Goal: Find specific page/section: Find specific page/section

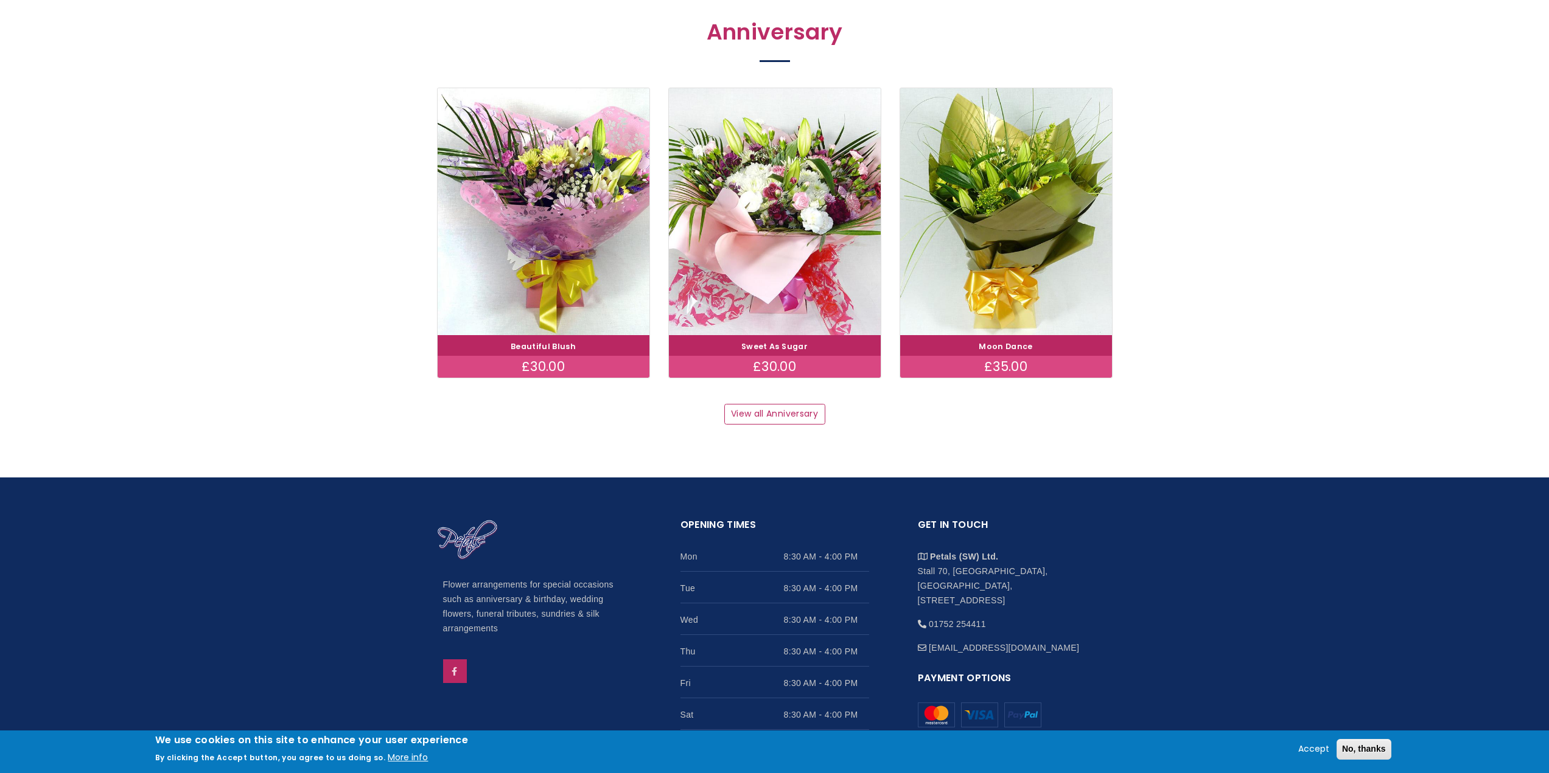
scroll to position [1581, 0]
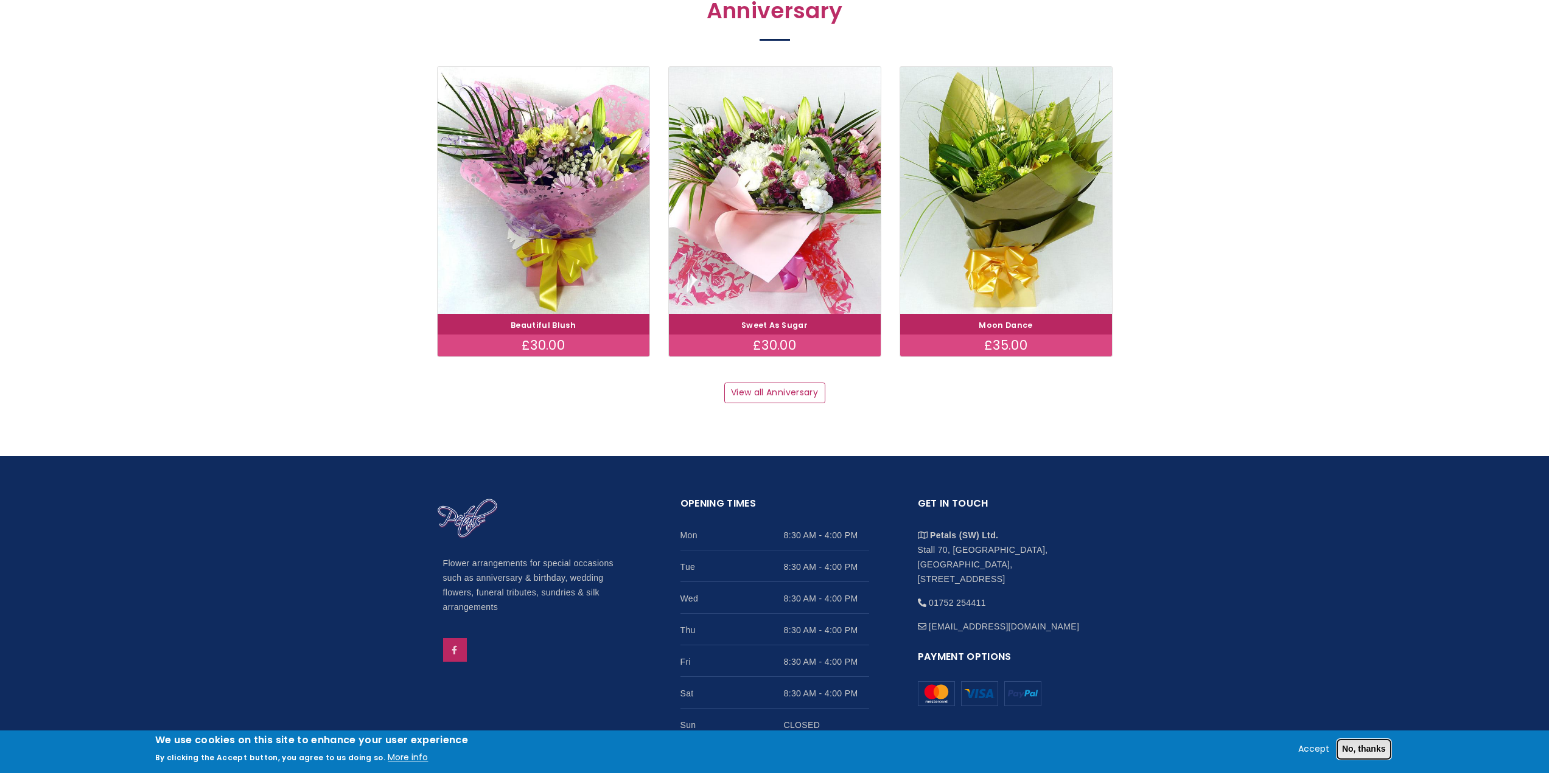
click at [1369, 749] on button "No, thanks" at bounding box center [1363, 749] width 55 height 21
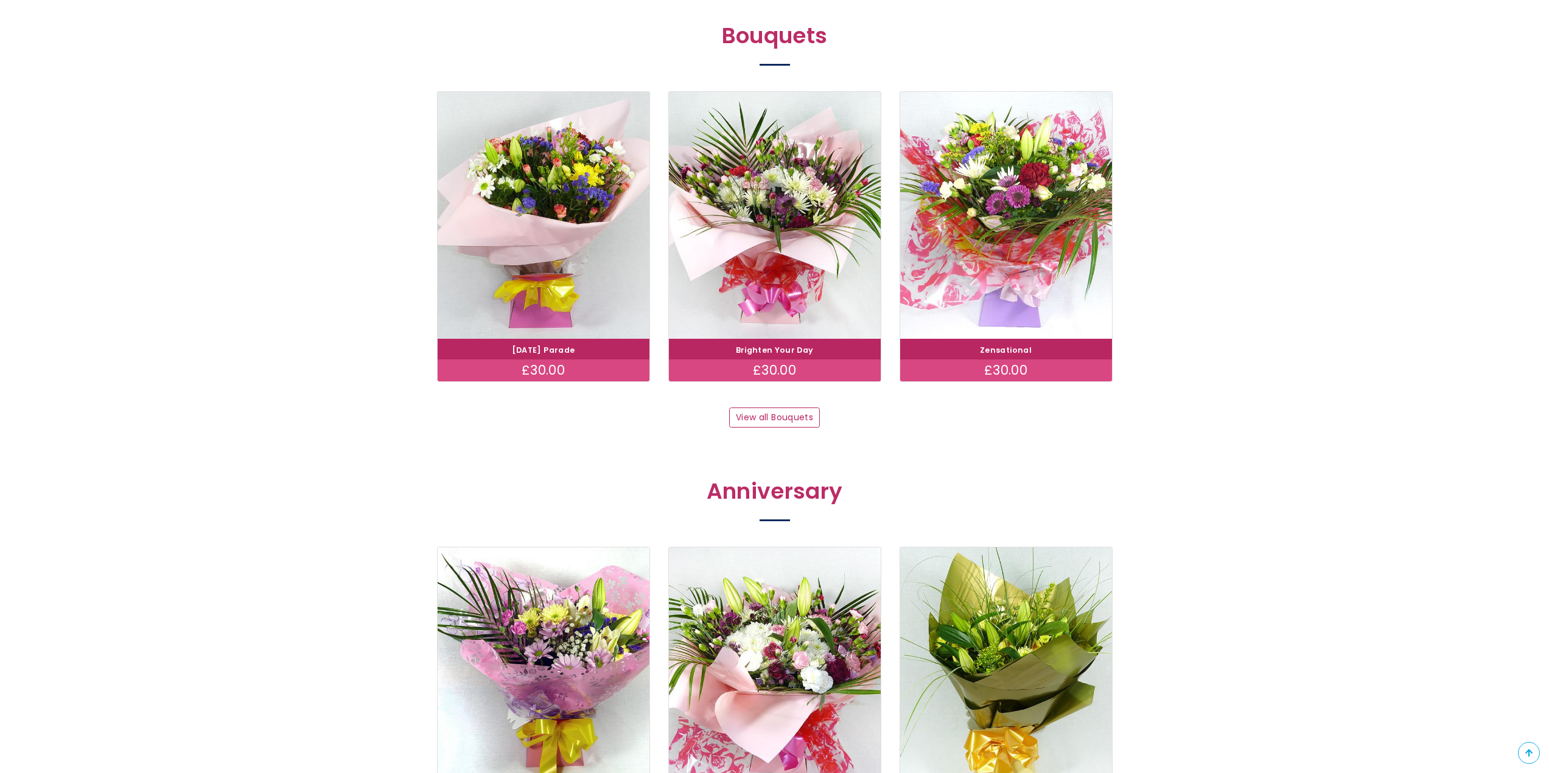
scroll to position [1094, 0]
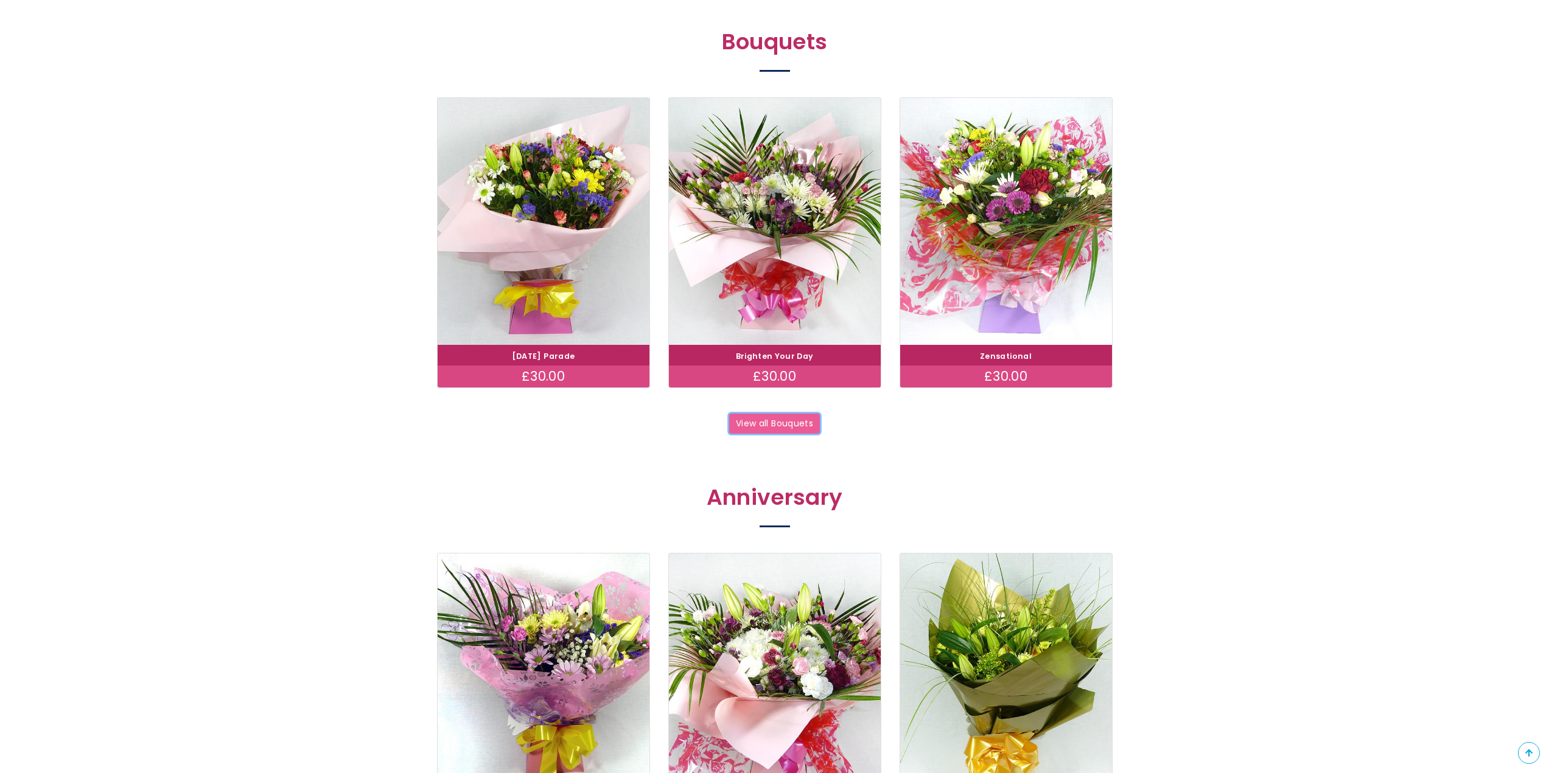
click at [777, 422] on link "View all Bouquets" at bounding box center [774, 424] width 91 height 21
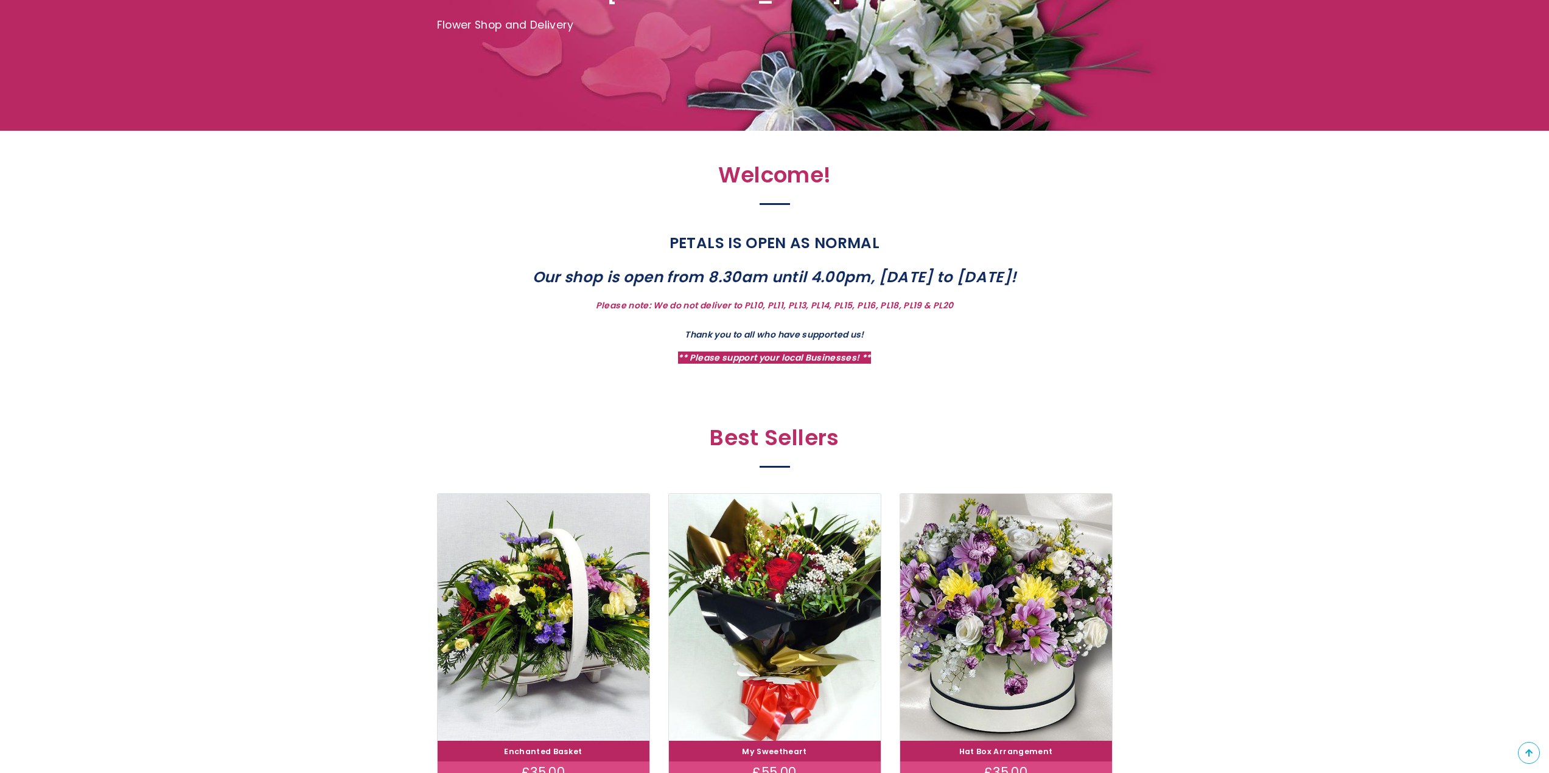
scroll to position [0, 0]
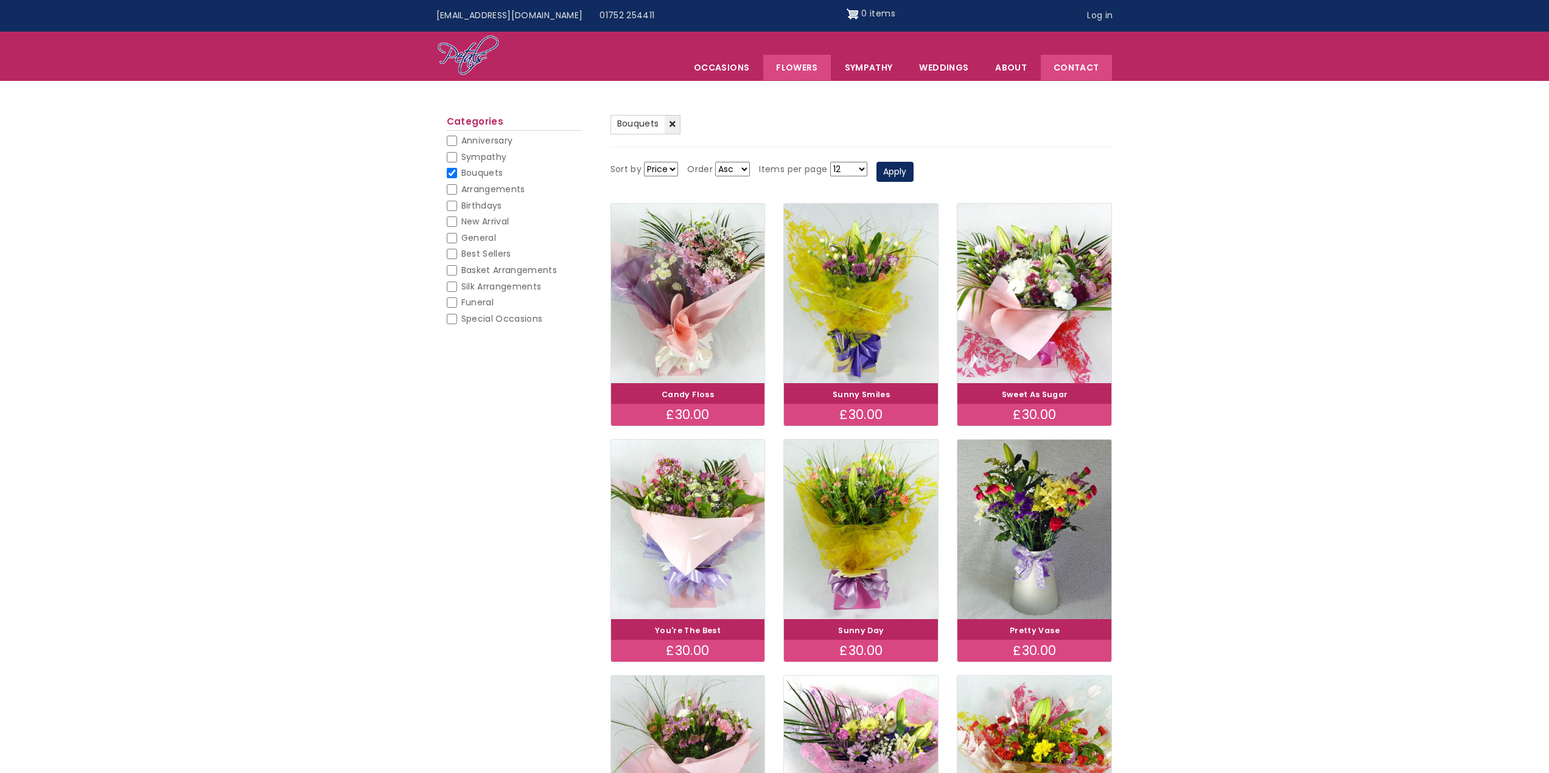
click at [1072, 66] on link "Contact" at bounding box center [1076, 68] width 71 height 26
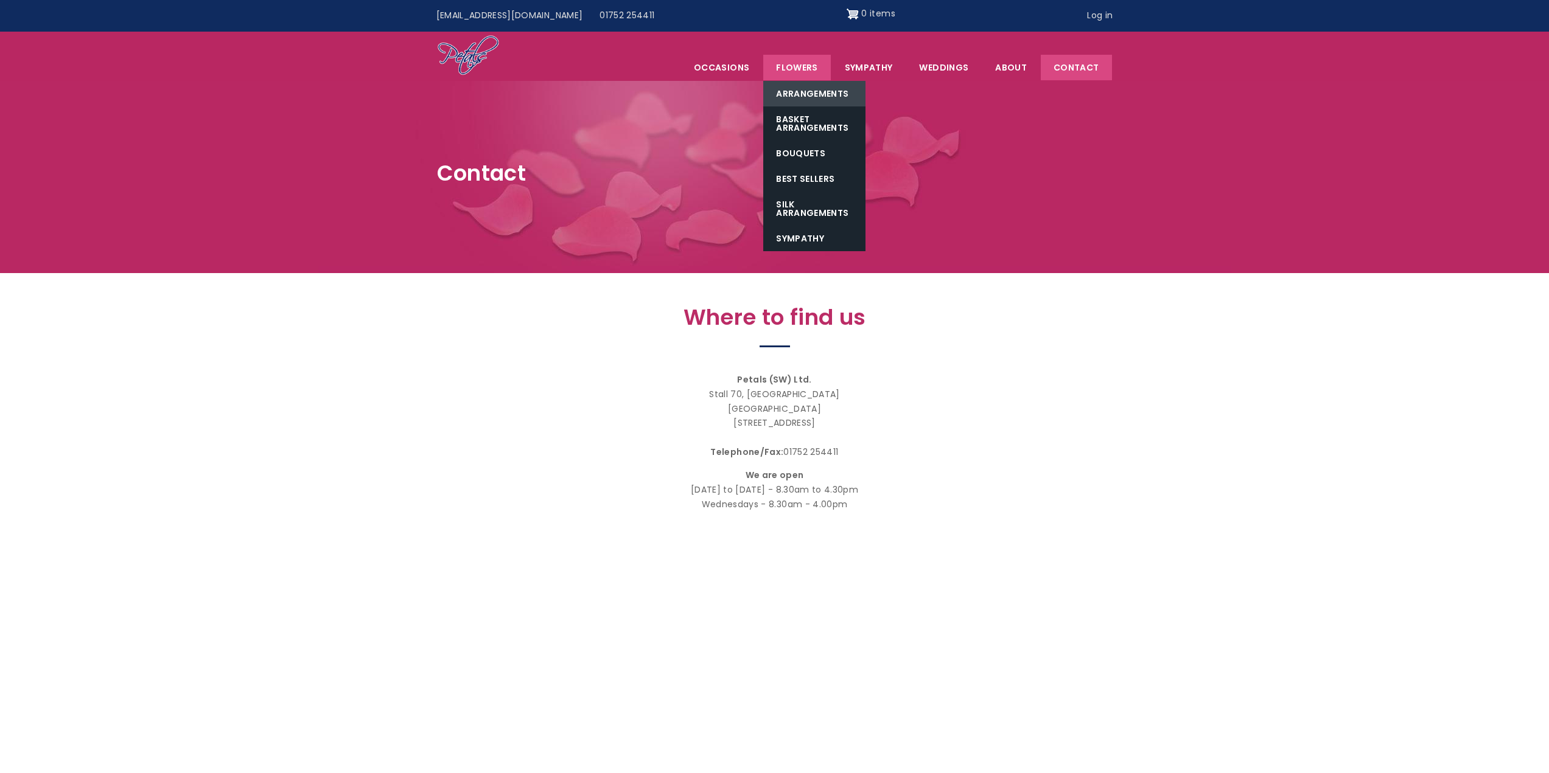
click at [812, 89] on link "Arrangements" at bounding box center [814, 94] width 102 height 26
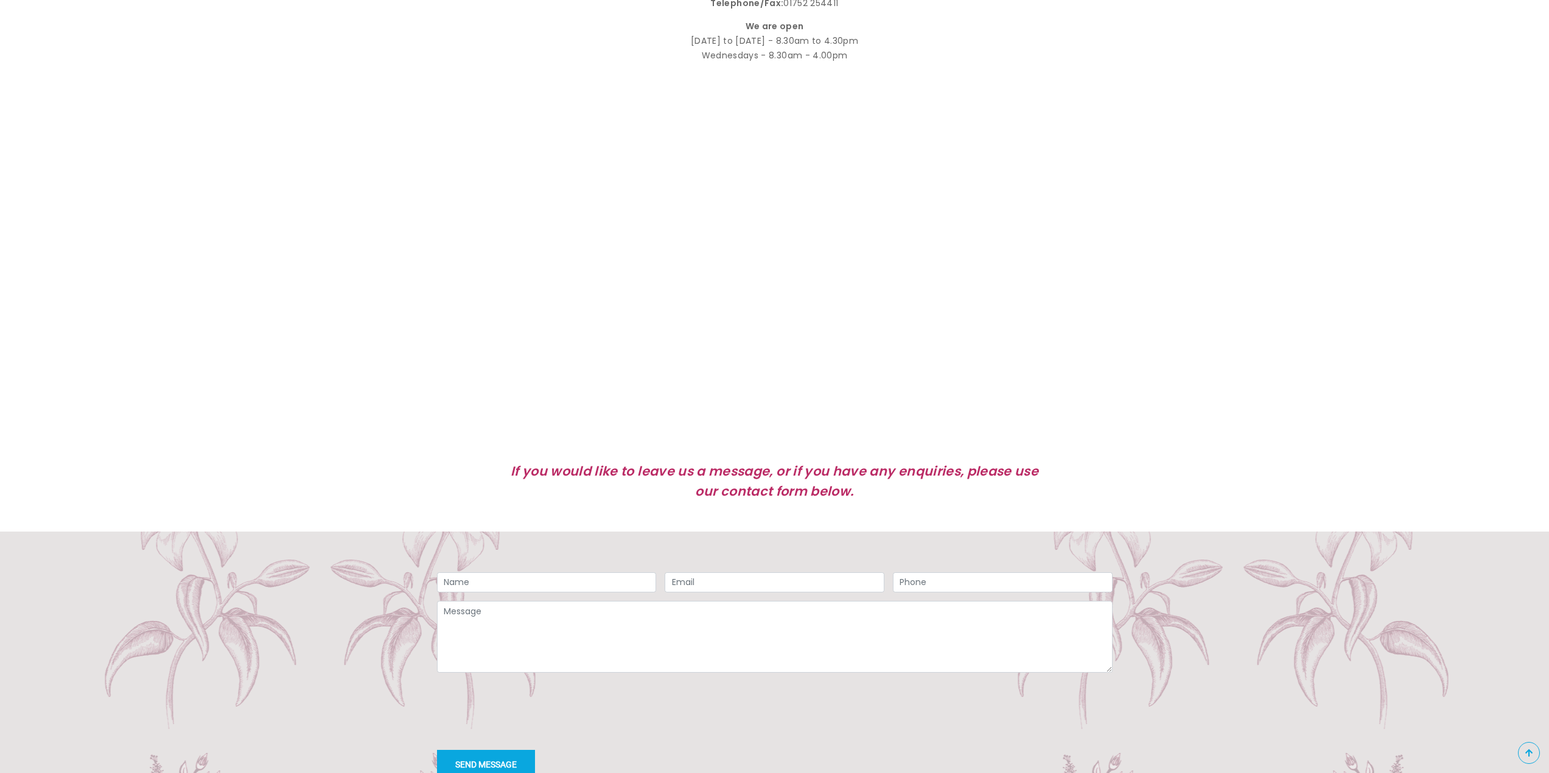
scroll to position [548, 0]
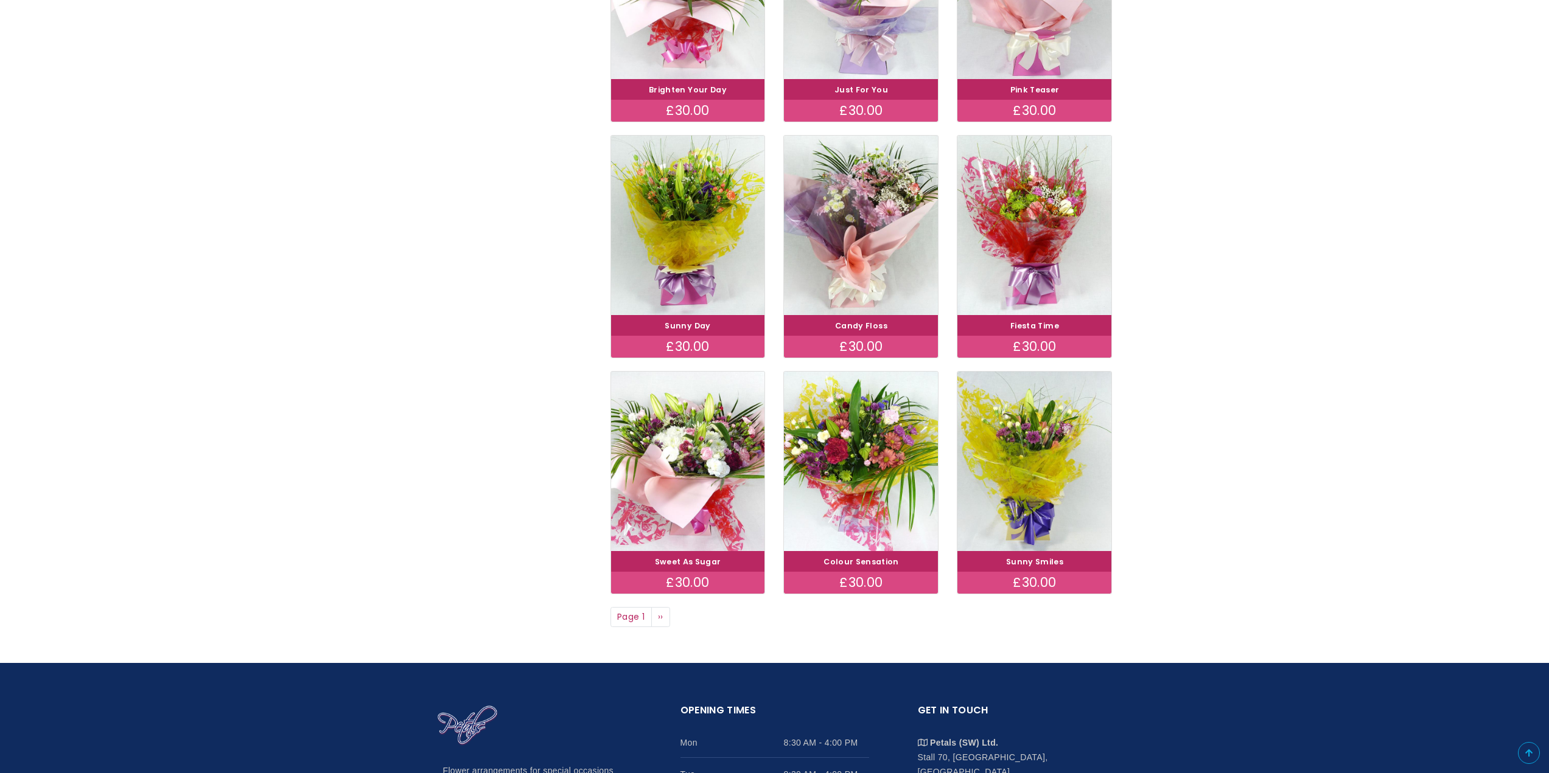
scroll to position [609, 0]
